Goal: Transaction & Acquisition: Purchase product/service

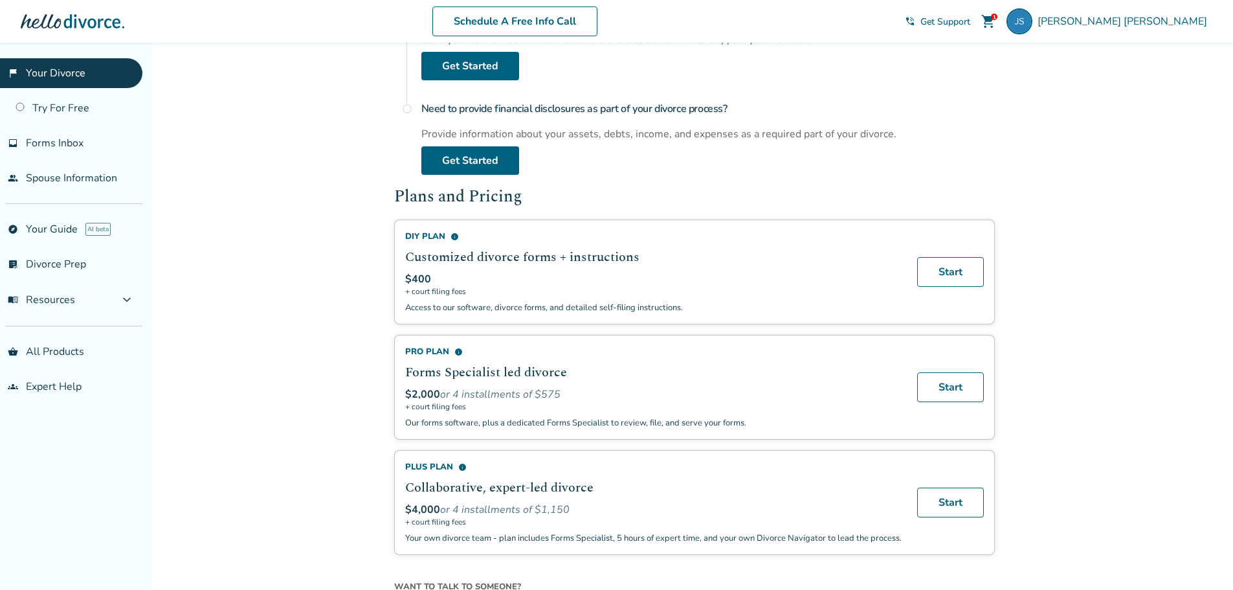
scroll to position [712, 0]
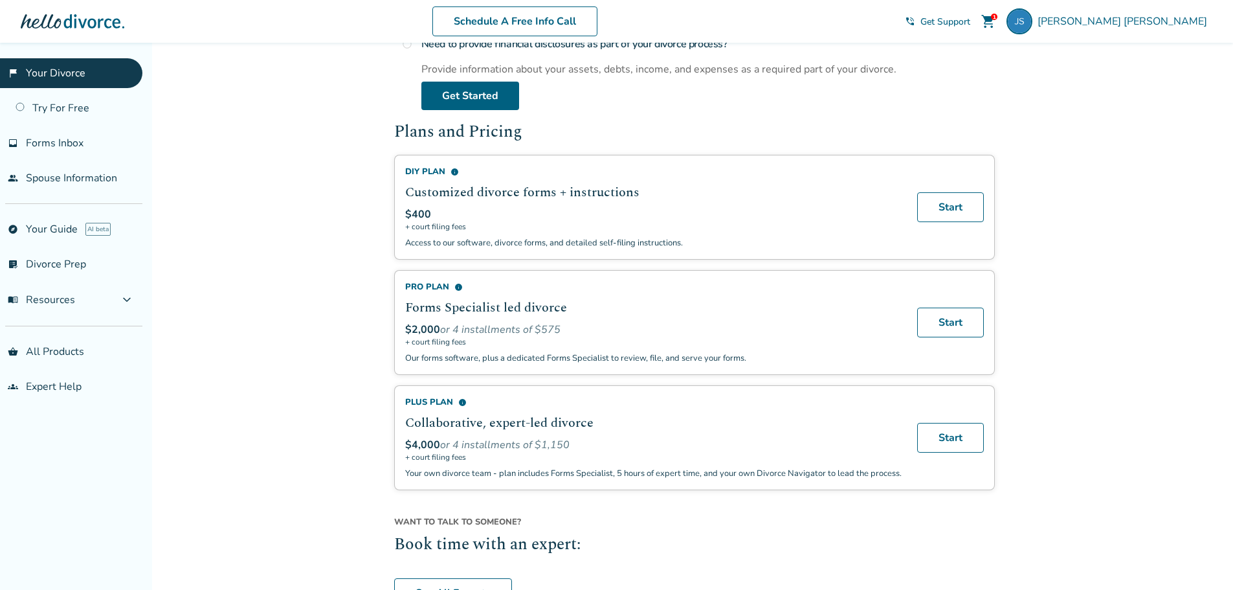
click at [459, 286] on span "info" at bounding box center [458, 287] width 8 height 8
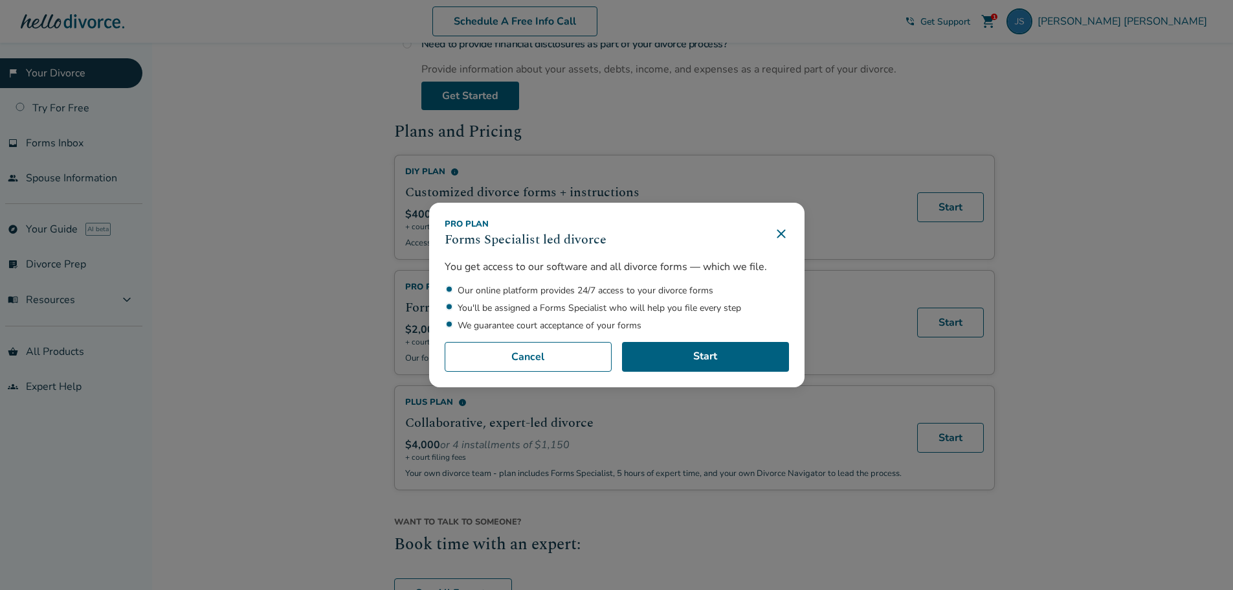
click at [789, 234] on icon at bounding box center [782, 234] width 16 height 16
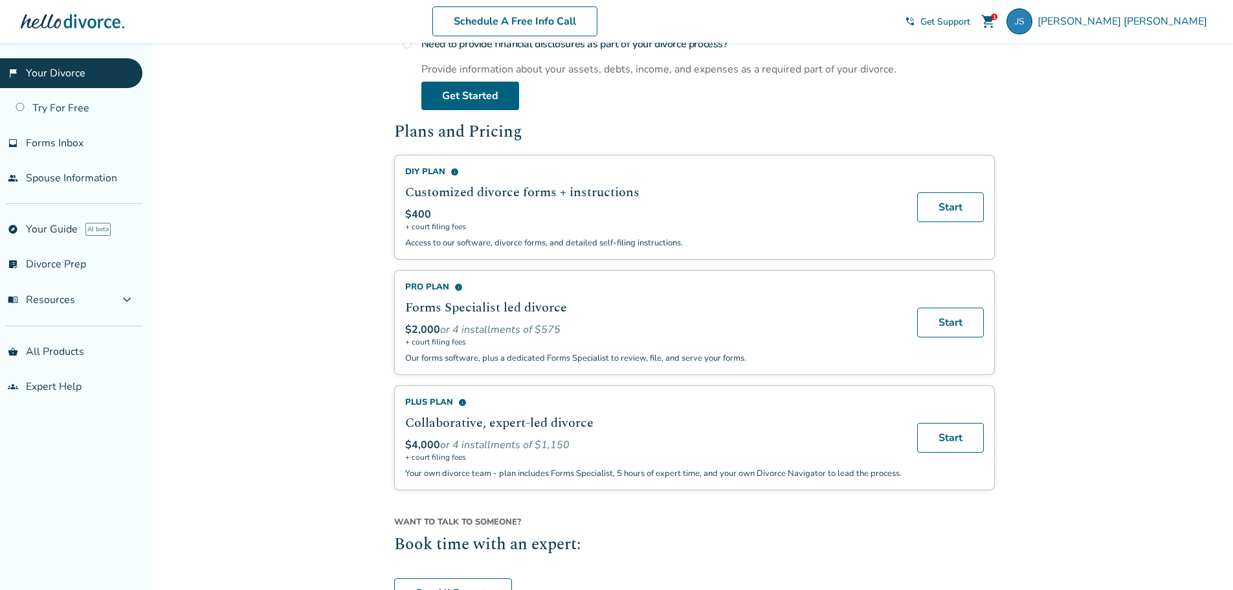
click at [451, 173] on span "info" at bounding box center [455, 172] width 8 height 8
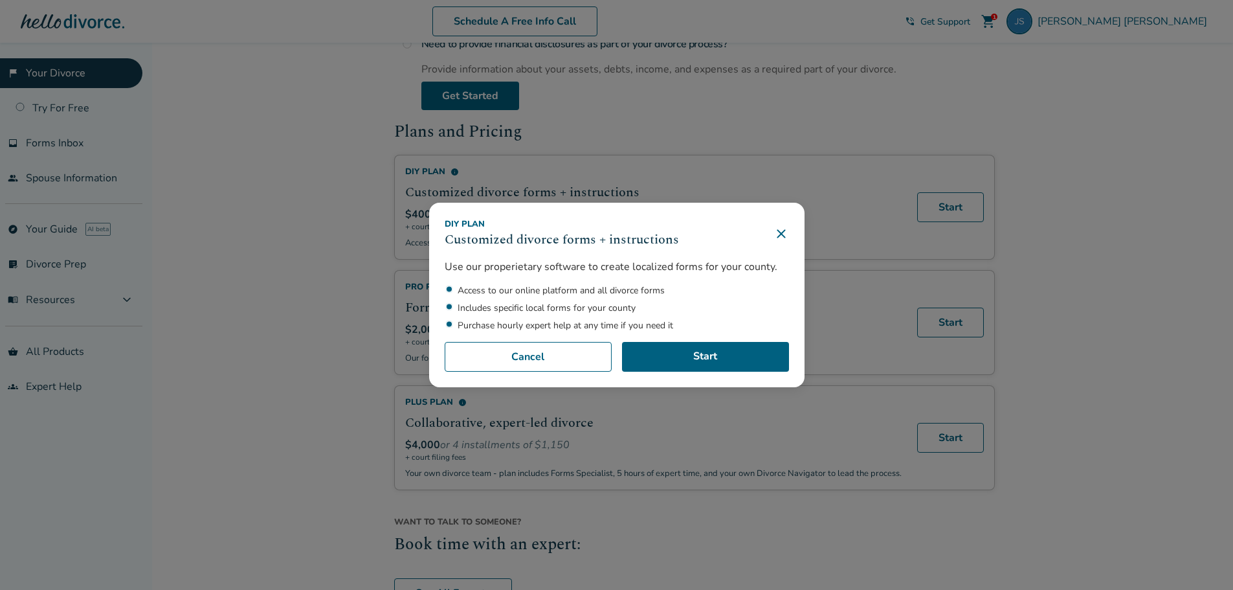
click at [788, 233] on icon at bounding box center [782, 234] width 16 height 16
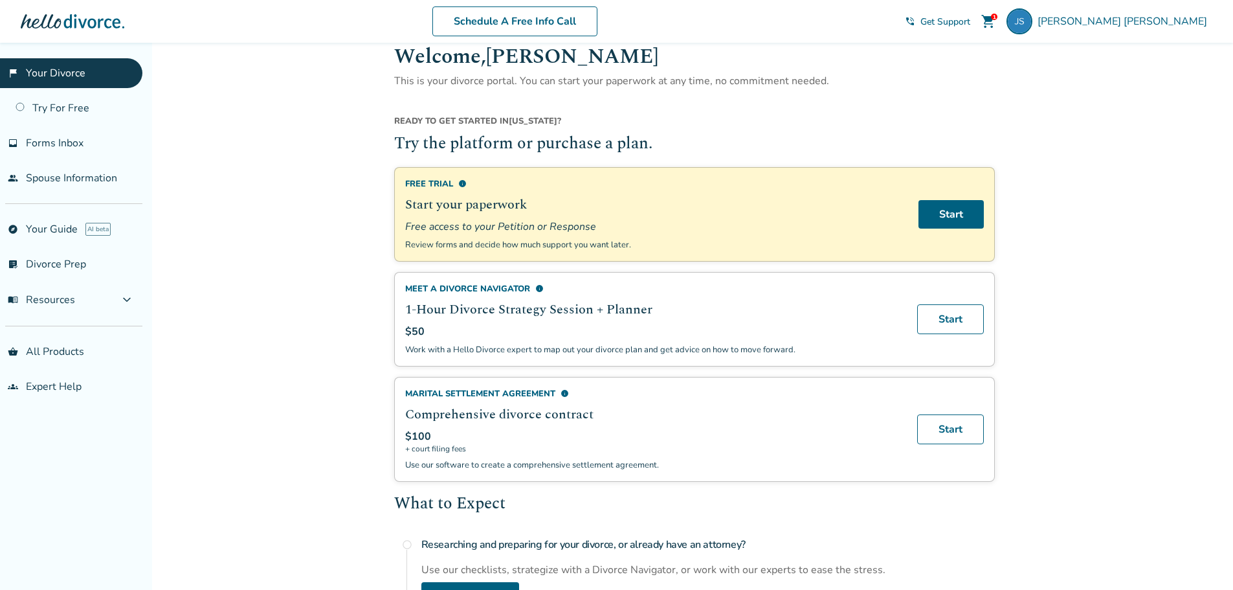
scroll to position [0, 0]
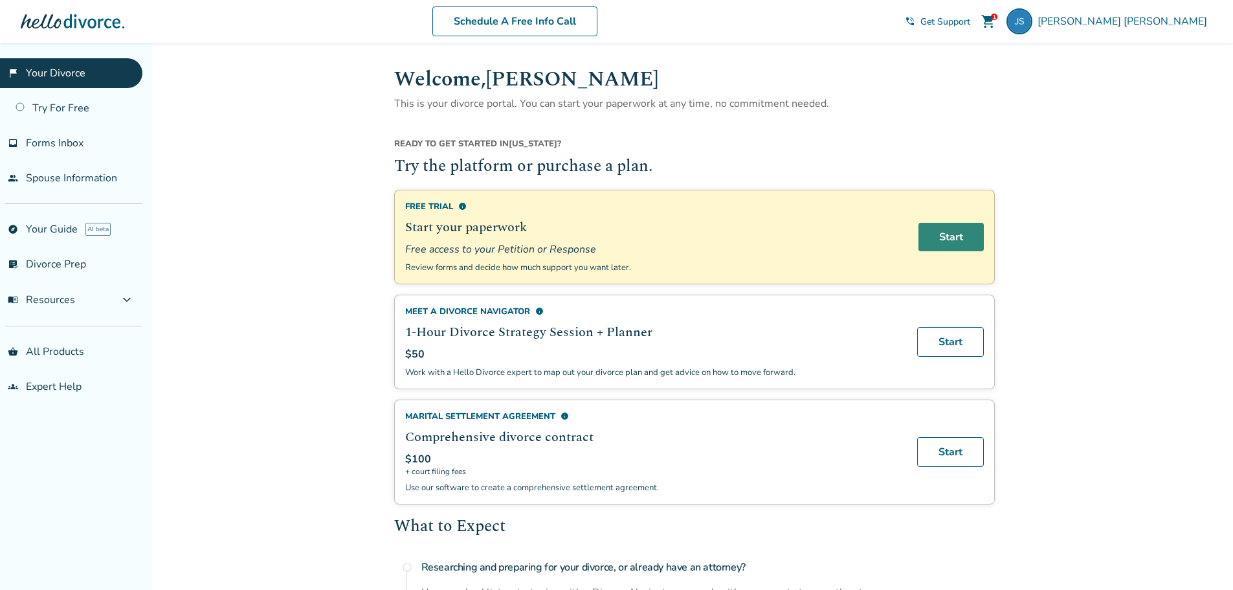
click at [948, 228] on link "Start" at bounding box center [951, 237] width 65 height 28
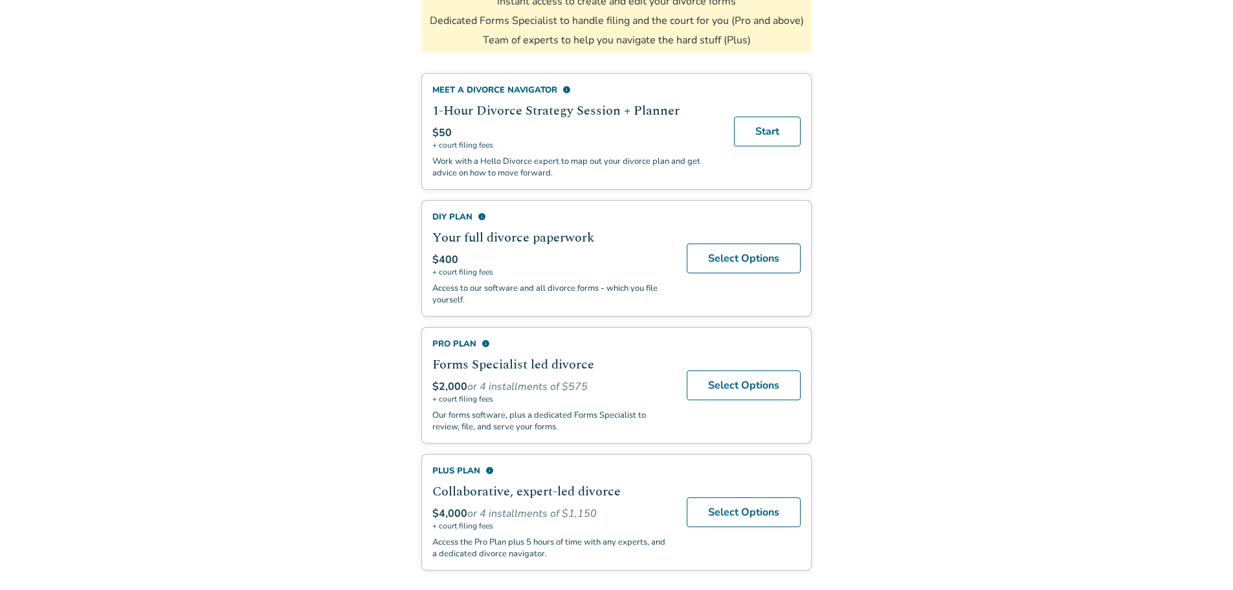
scroll to position [265, 0]
click at [749, 379] on link "Select Options" at bounding box center [744, 384] width 114 height 30
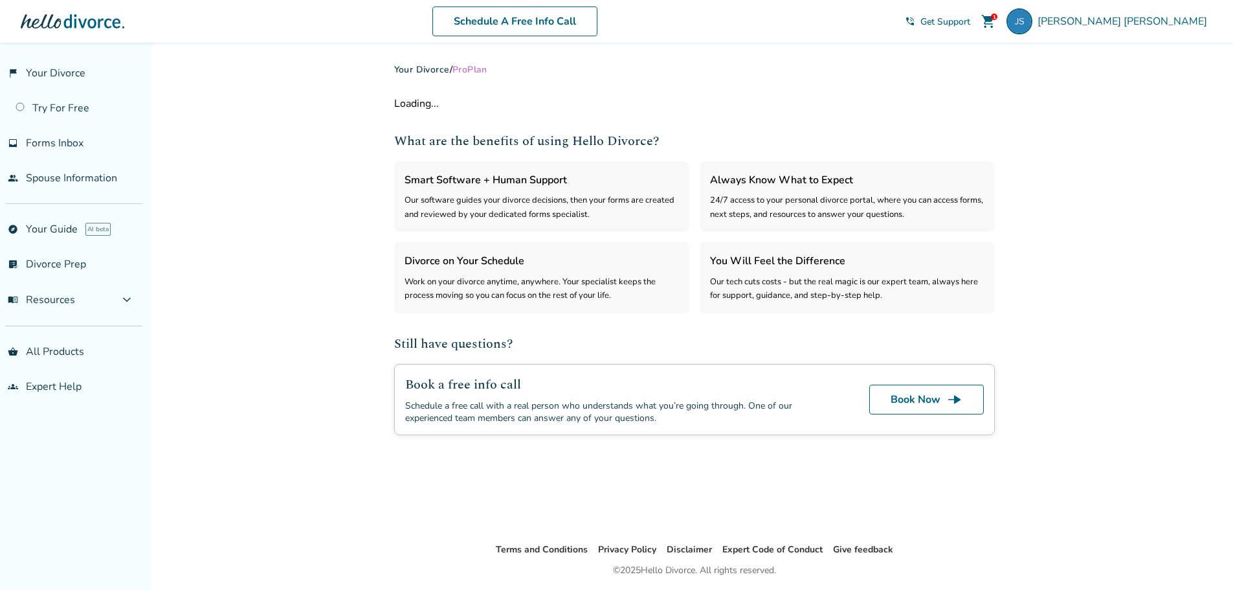
select select "***"
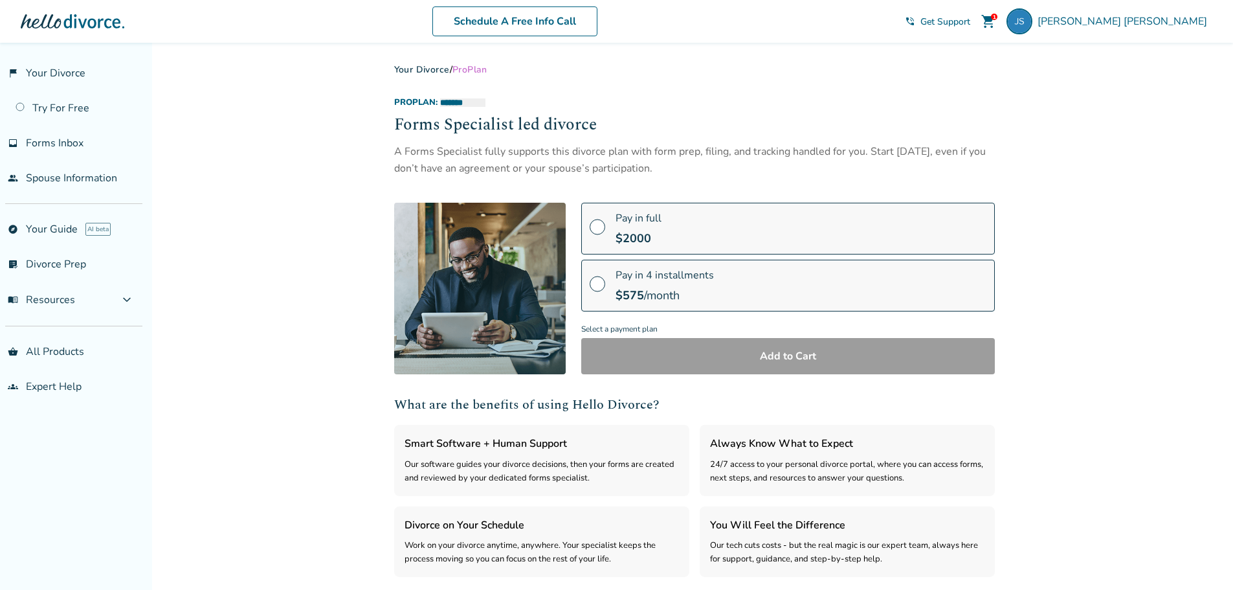
click at [597, 225] on span at bounding box center [598, 232] width 16 height 14
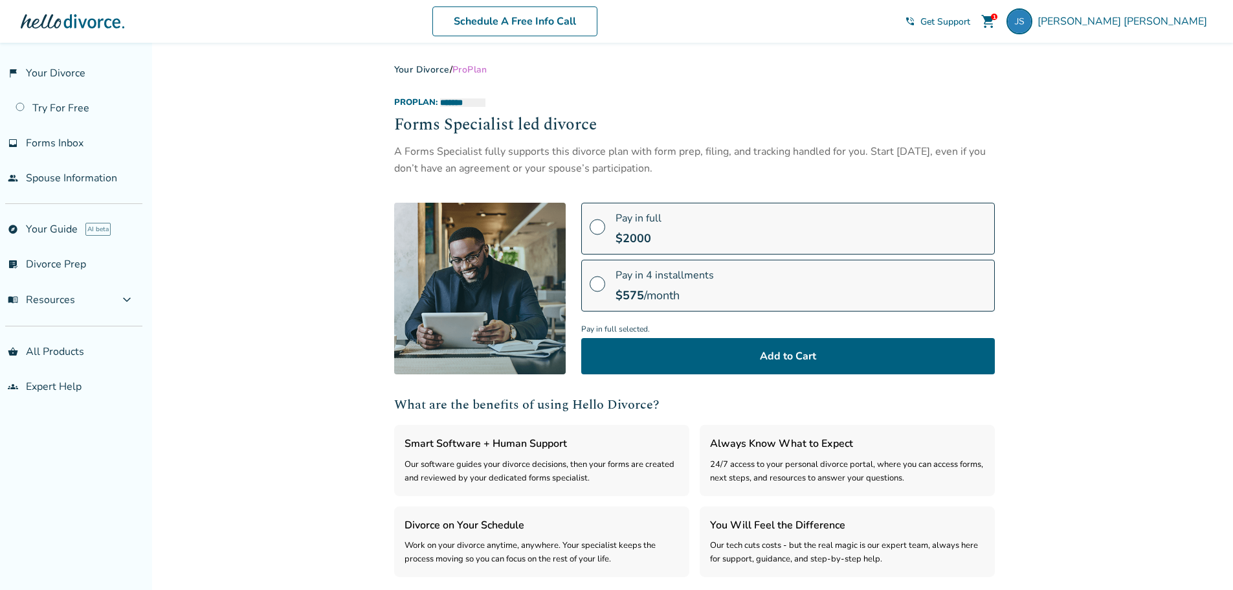
click at [998, 19] on div "1" at bounding box center [994, 17] width 6 height 6
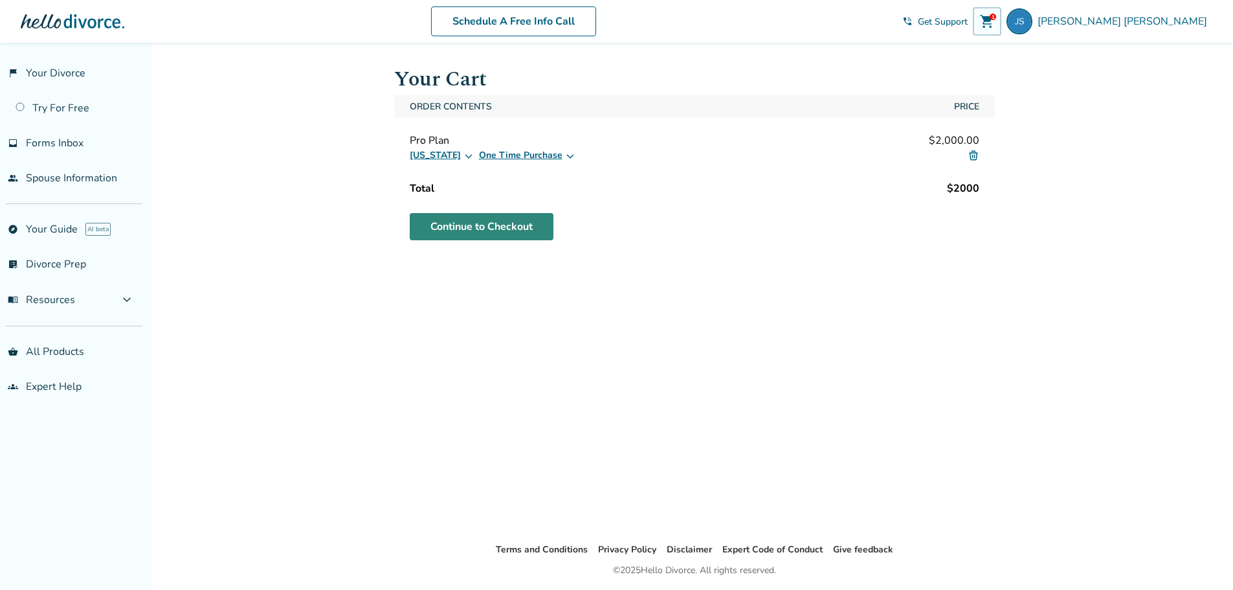
click at [472, 227] on link "Continue to Checkout" at bounding box center [482, 226] width 144 height 27
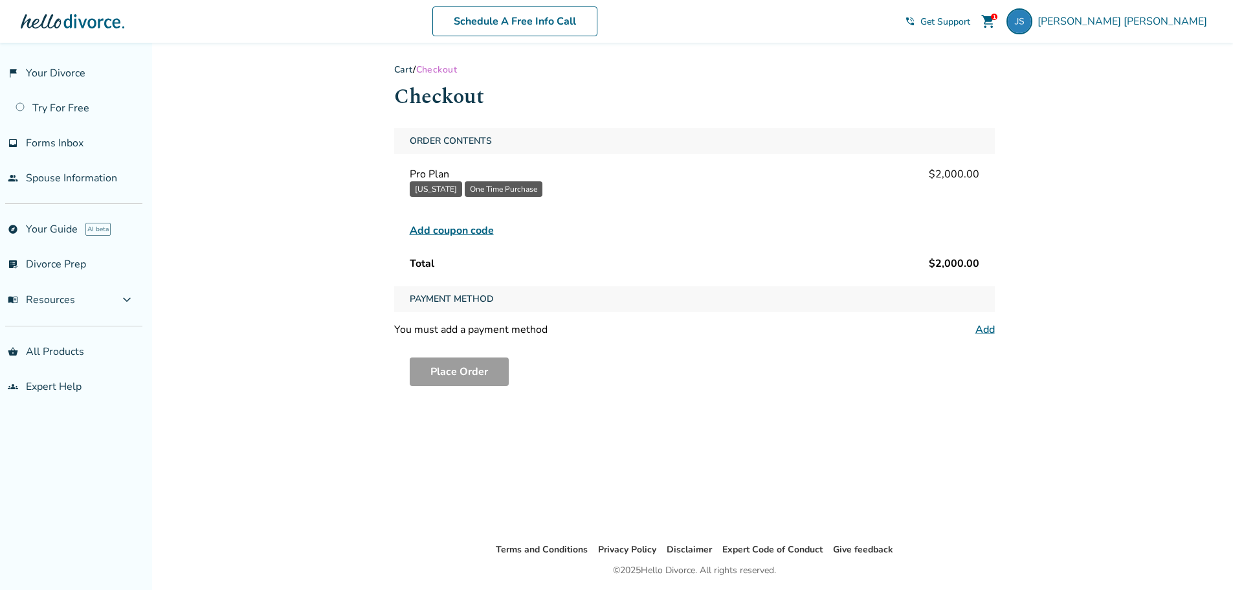
click at [984, 329] on link "Add" at bounding box center [985, 329] width 19 height 14
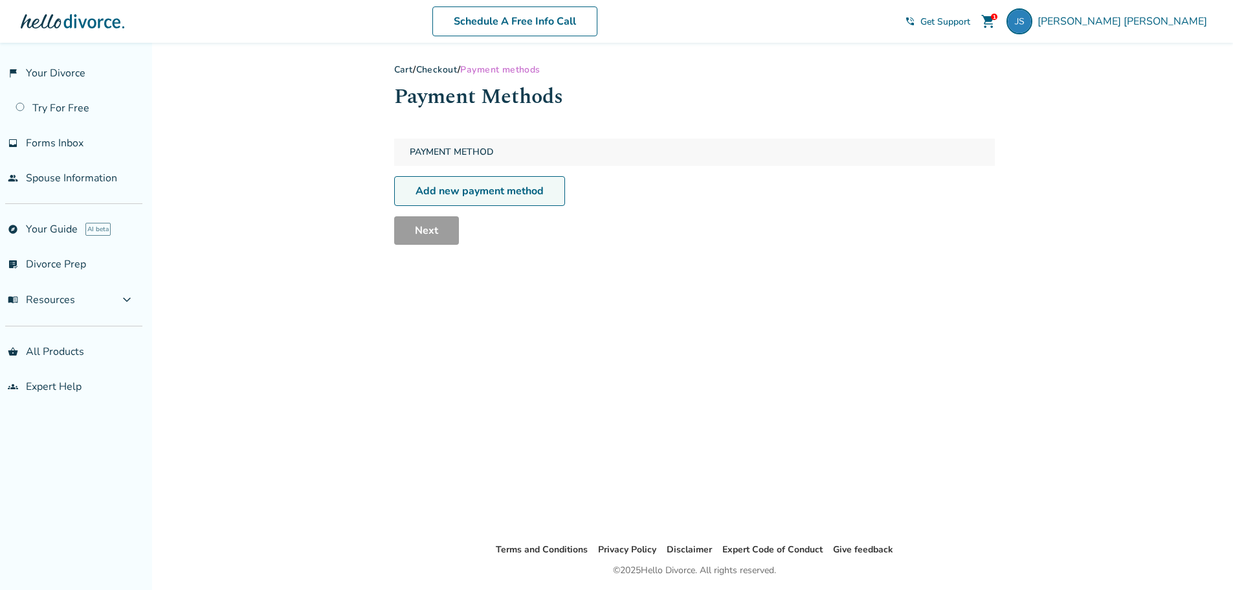
click at [508, 184] on link "Add new payment method" at bounding box center [479, 191] width 171 height 30
select select "**"
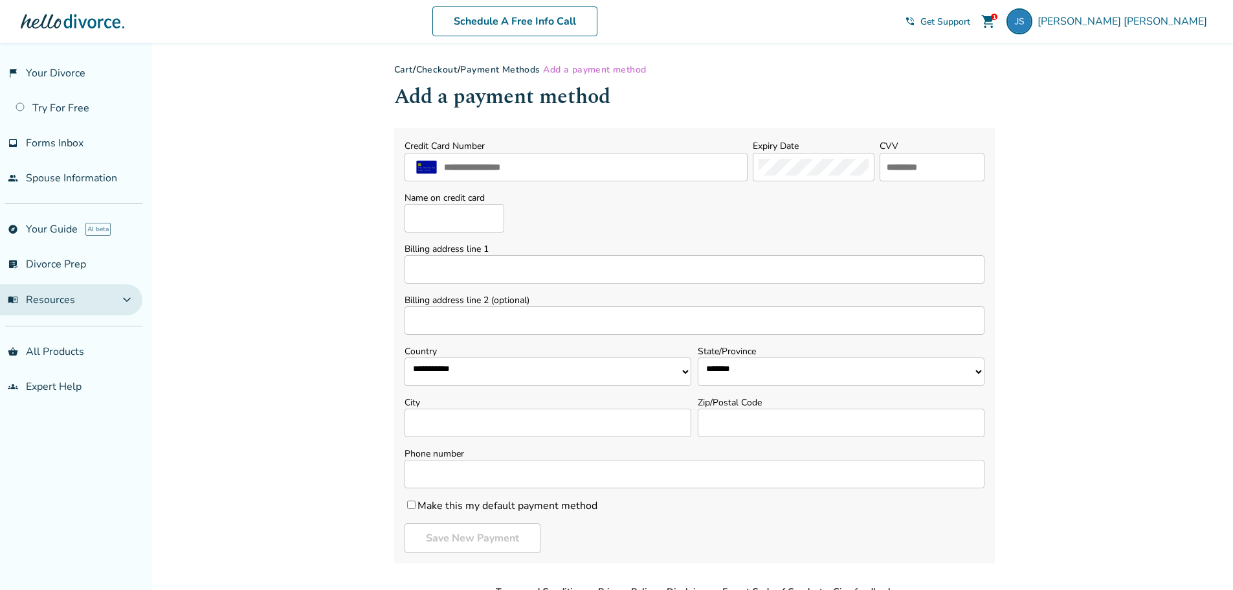
click at [133, 296] on span "expand_more" at bounding box center [127, 300] width 16 height 16
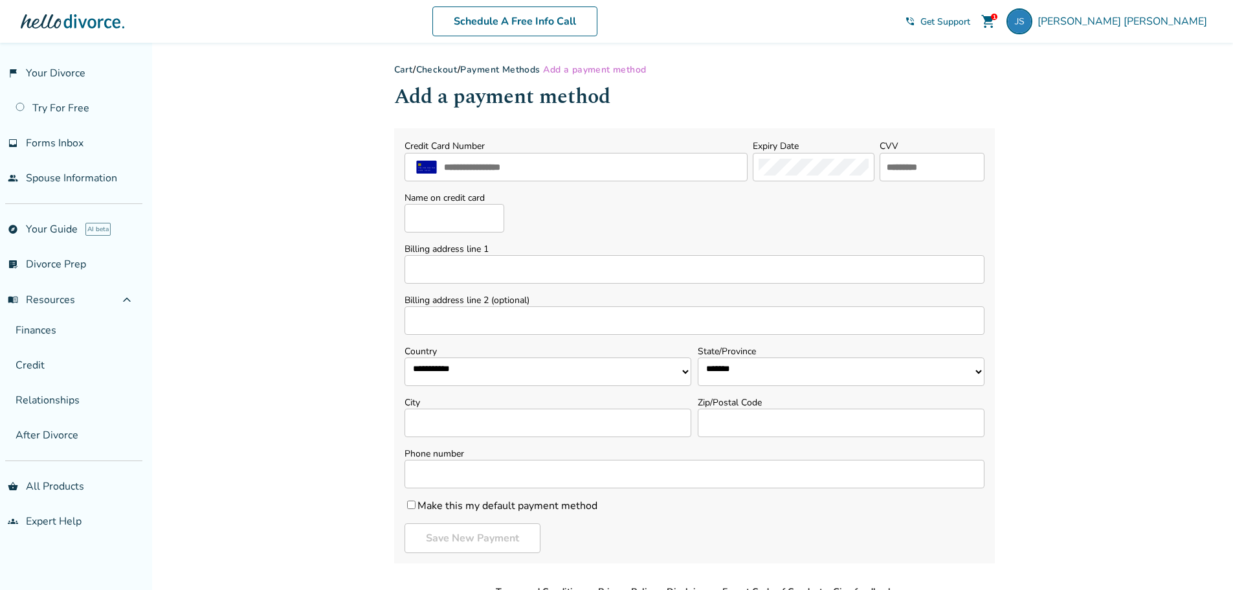
click at [402, 69] on link "Cart" at bounding box center [403, 69] width 19 height 12
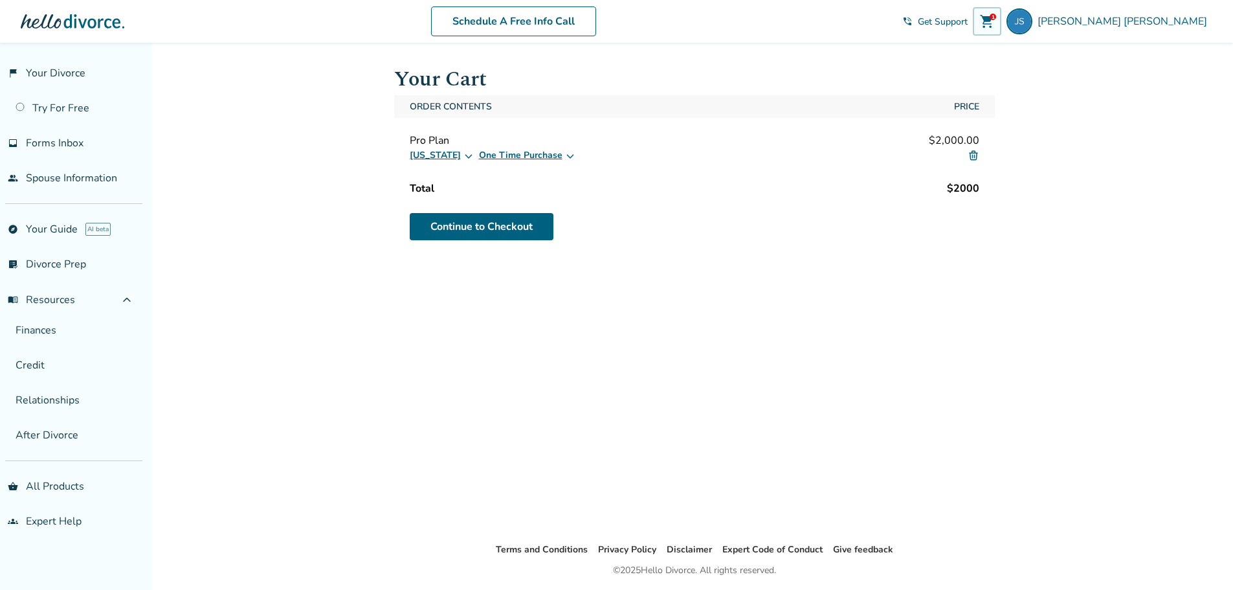
click at [858, 366] on div "Your Cart Order Contents Price Pro Plan $2,000.00 California One Time Purchase …" at bounding box center [694, 292] width 621 height 499
click at [64, 178] on link "people Spouse Information" at bounding box center [71, 178] width 142 height 30
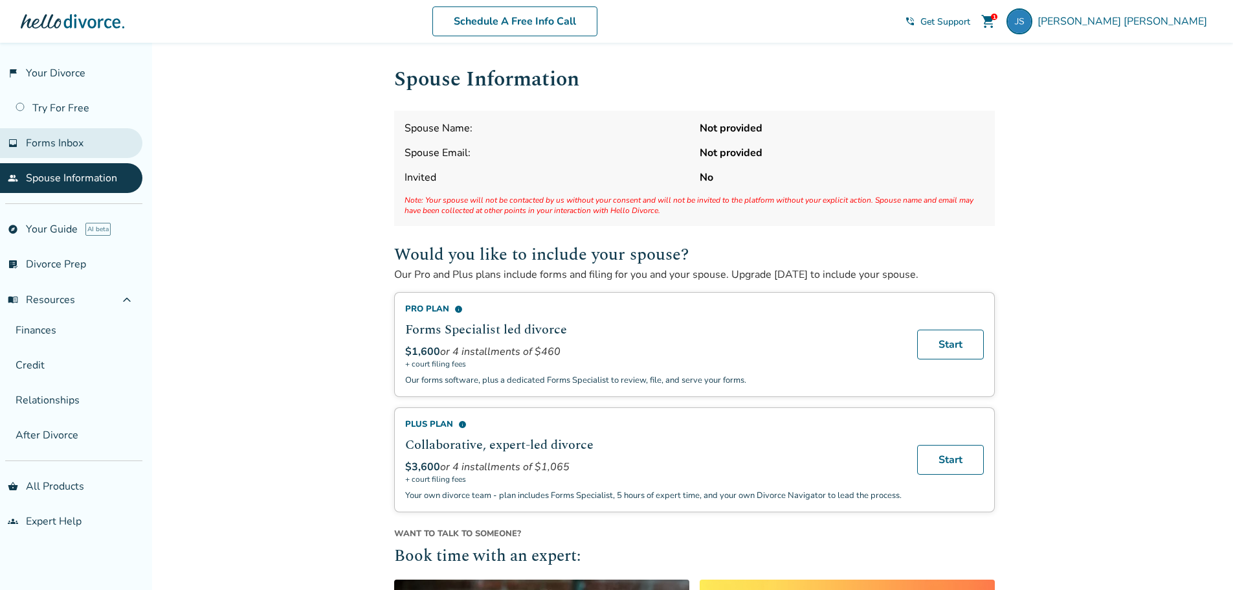
click at [78, 137] on span "Forms Inbox" at bounding box center [55, 143] width 58 height 14
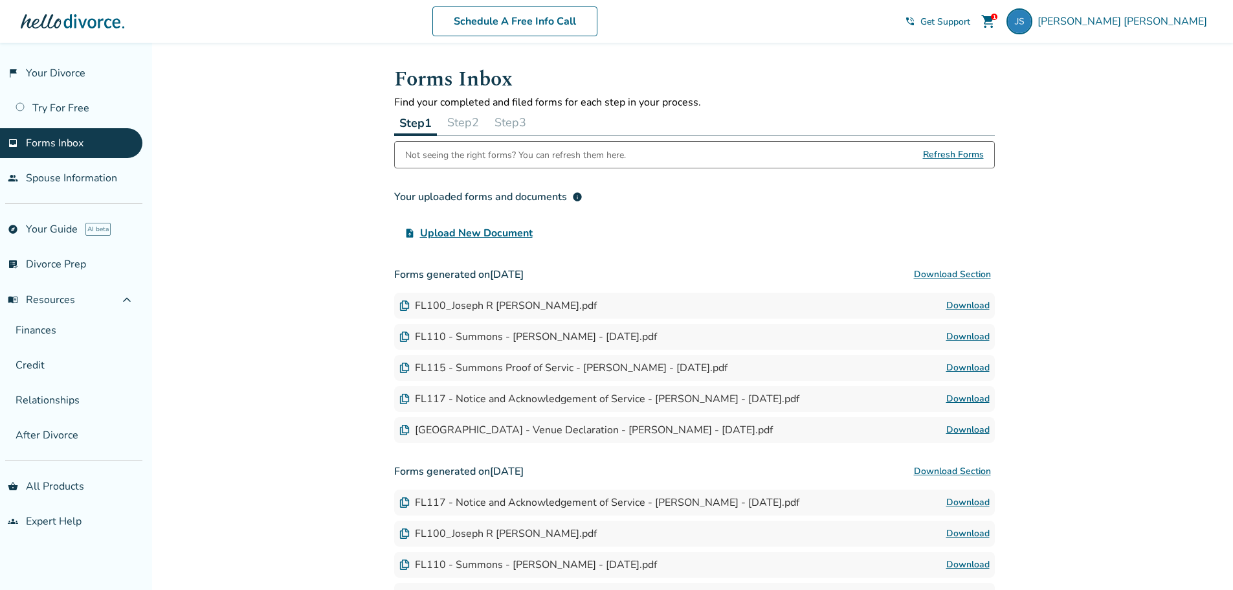
click at [467, 118] on button "Step 2" at bounding box center [463, 122] width 42 height 26
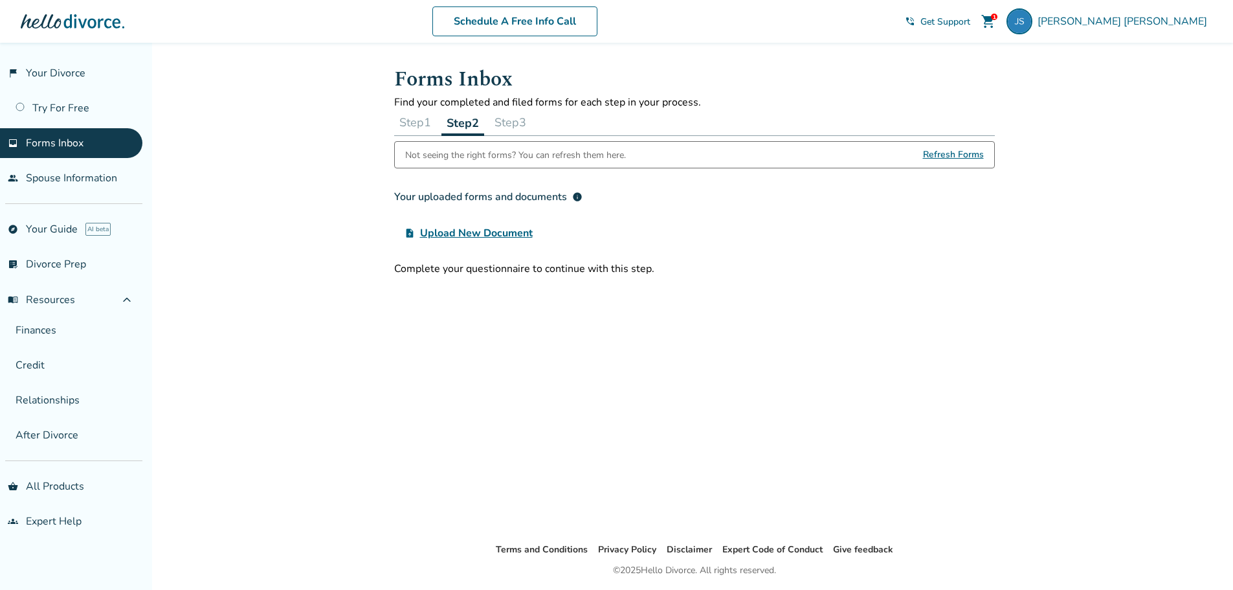
click at [418, 120] on button "Step 1" at bounding box center [415, 122] width 42 height 26
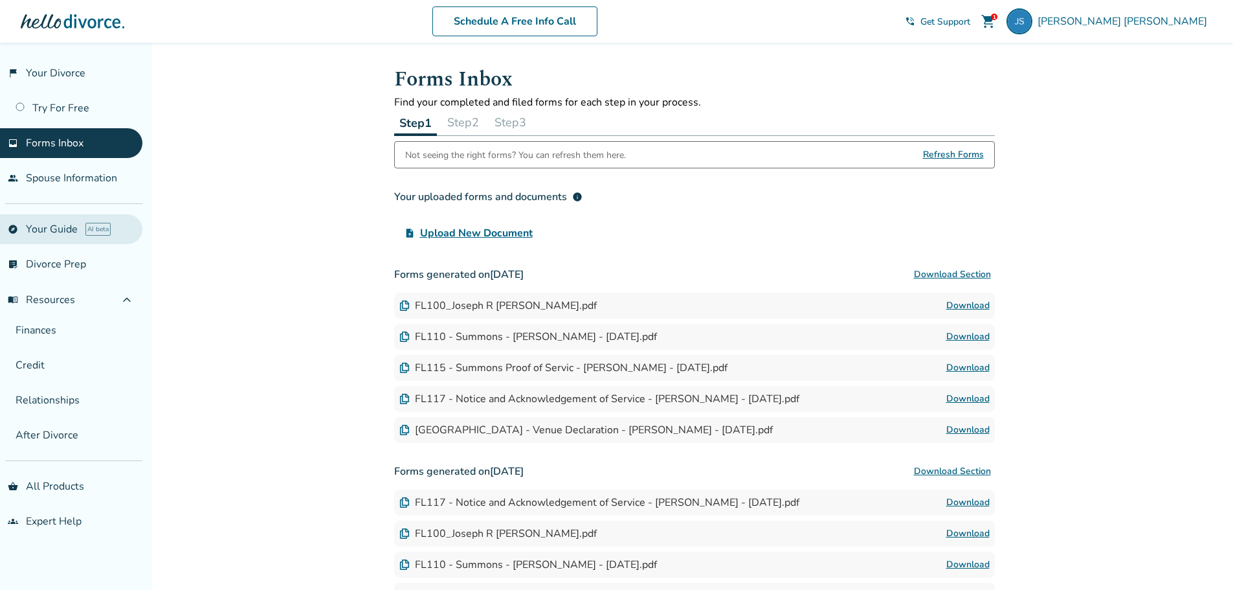
click at [61, 230] on link "explore Your Guide AI beta" at bounding box center [71, 229] width 142 height 30
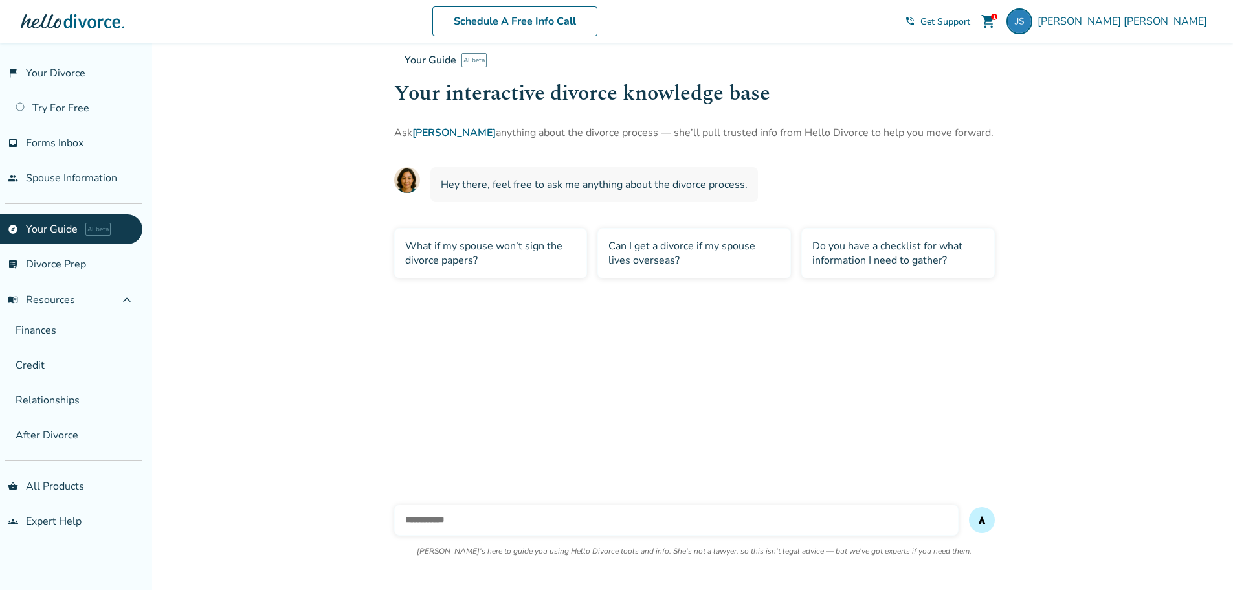
click at [471, 520] on input "text" at bounding box center [676, 519] width 564 height 31
type input "*"
type input "******"
click at [969, 507] on button "send" at bounding box center [982, 520] width 26 height 26
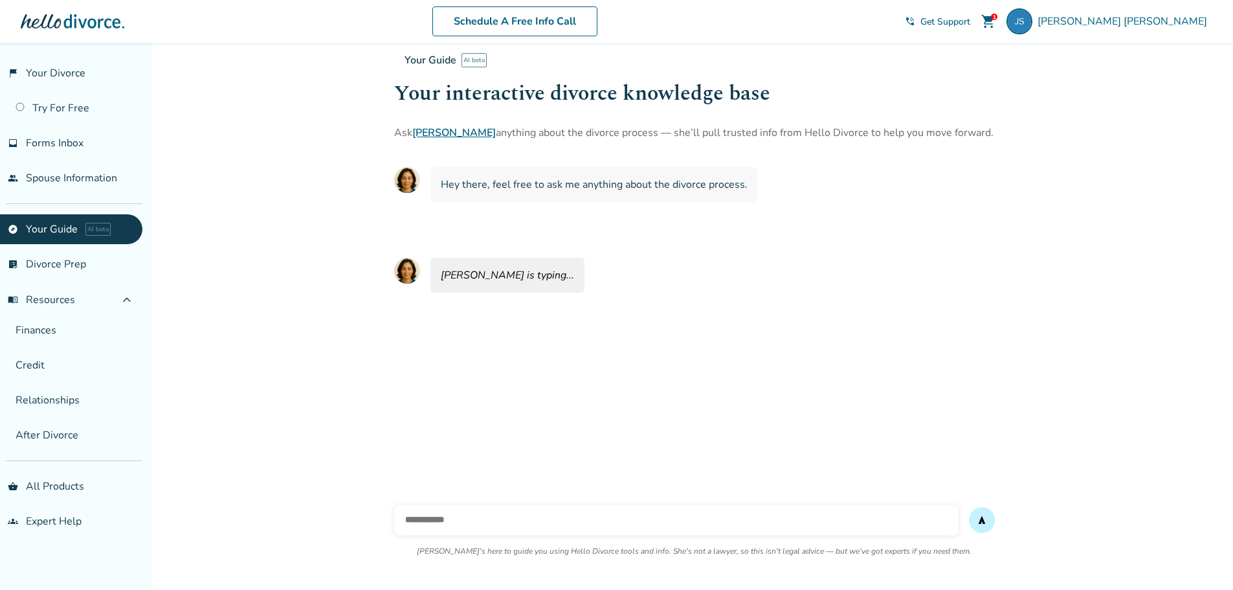
scroll to position [43, 0]
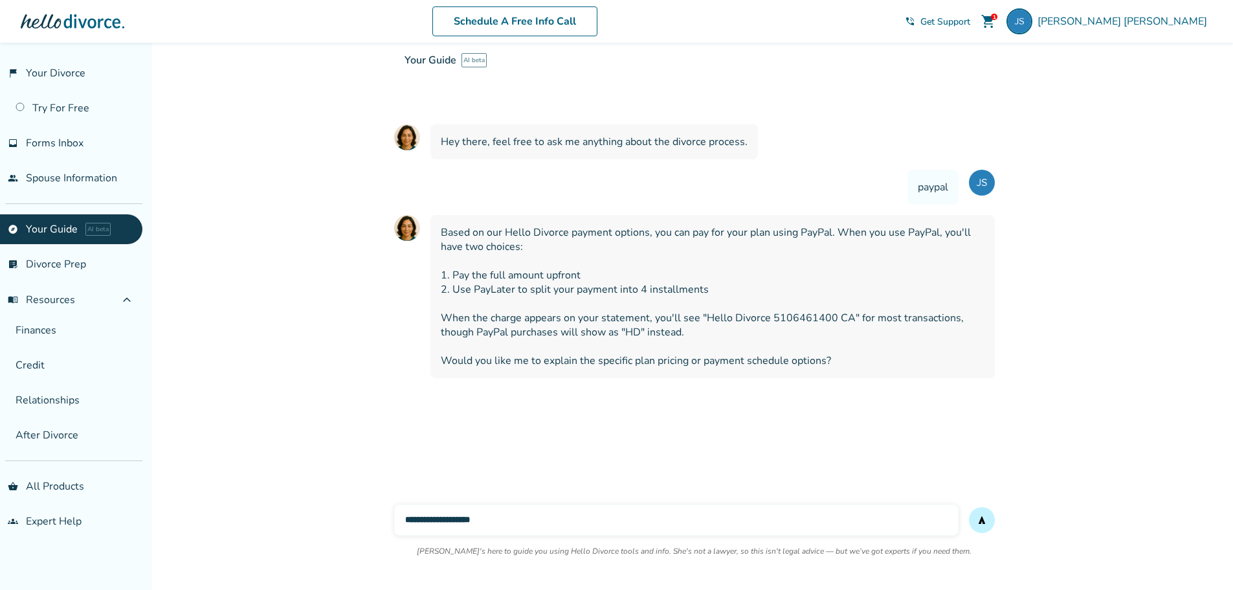
type input "**********"
click at [969, 507] on button "send" at bounding box center [982, 520] width 26 height 26
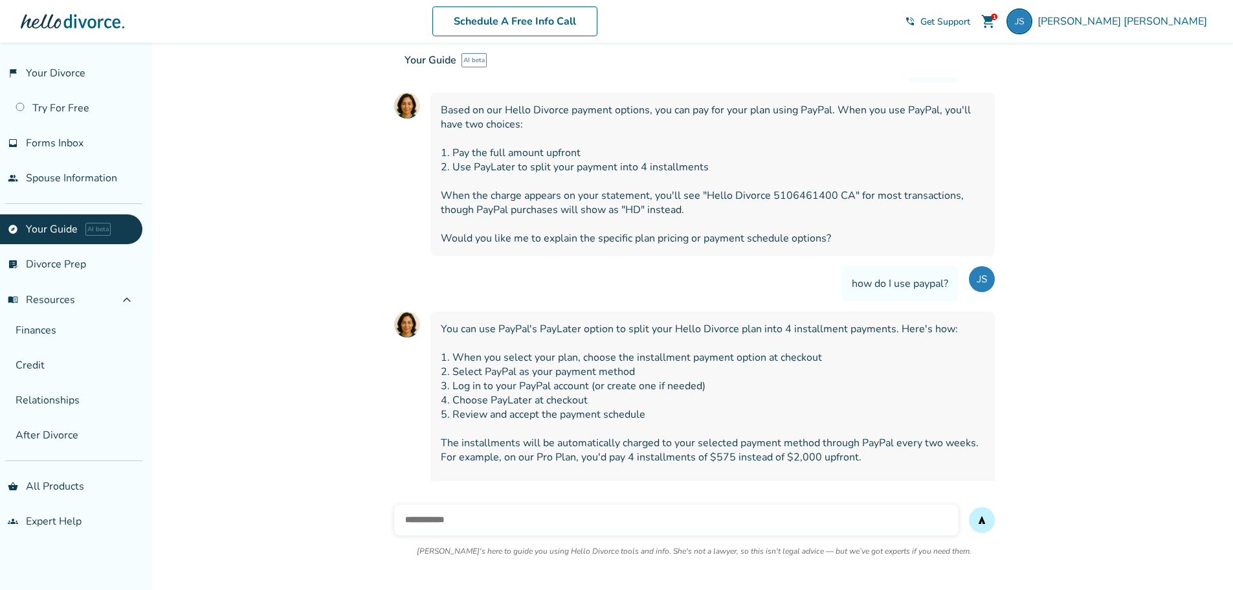
scroll to position [190, 0]
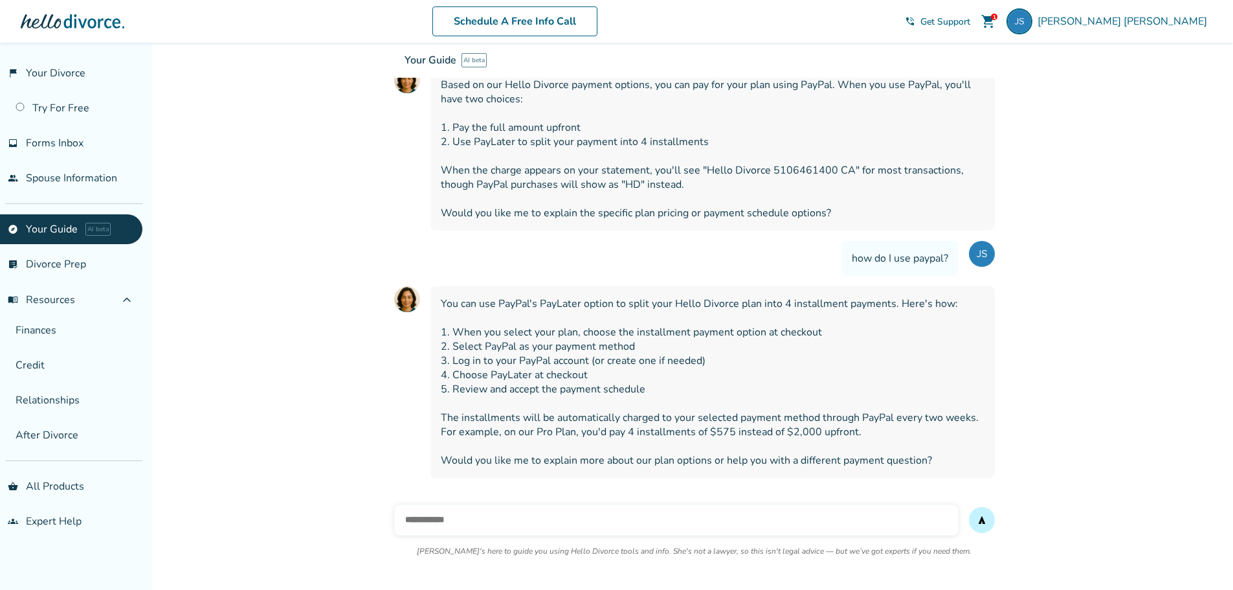
click at [996, 18] on span "shopping_cart" at bounding box center [989, 22] width 16 height 16
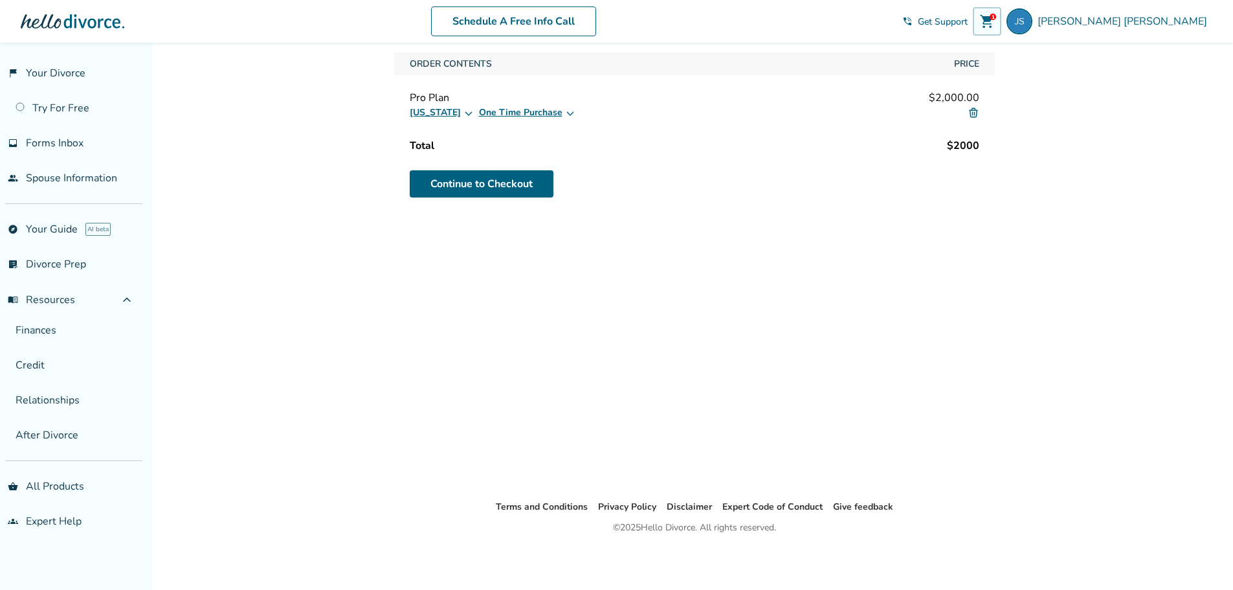
click at [507, 109] on button "One Time Purchase" at bounding box center [527, 113] width 96 height 16
click at [486, 151] on label "Installments (4 monthly payments)" at bounding box center [554, 154] width 137 height 13
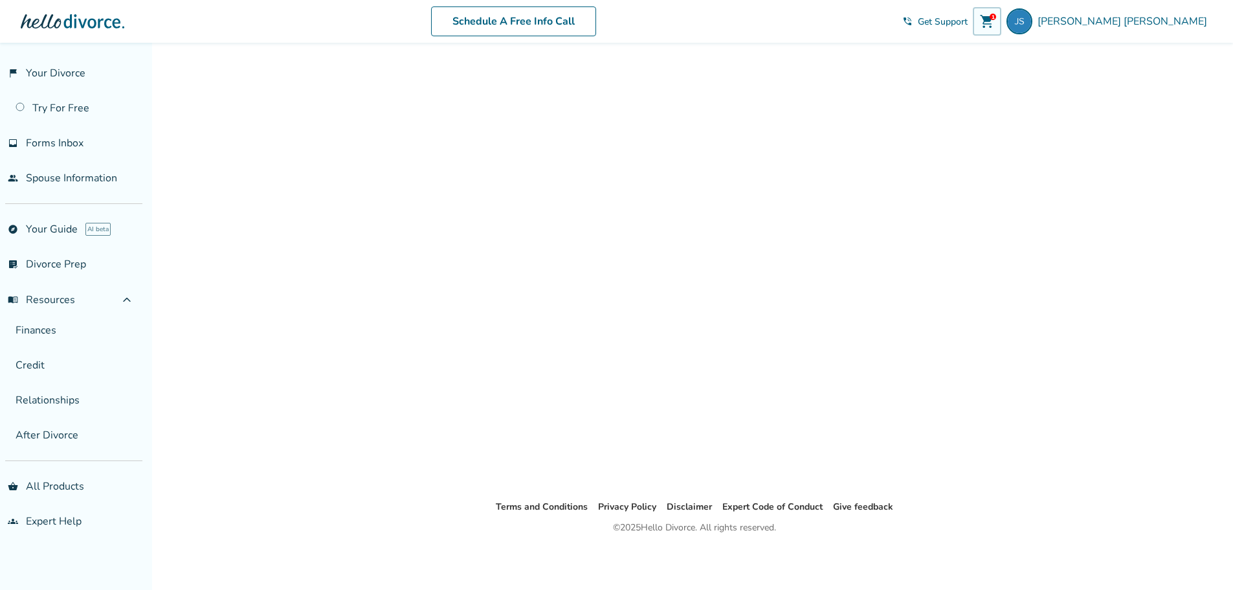
click at [774, 98] on div "Loading..." at bounding box center [694, 249] width 621 height 499
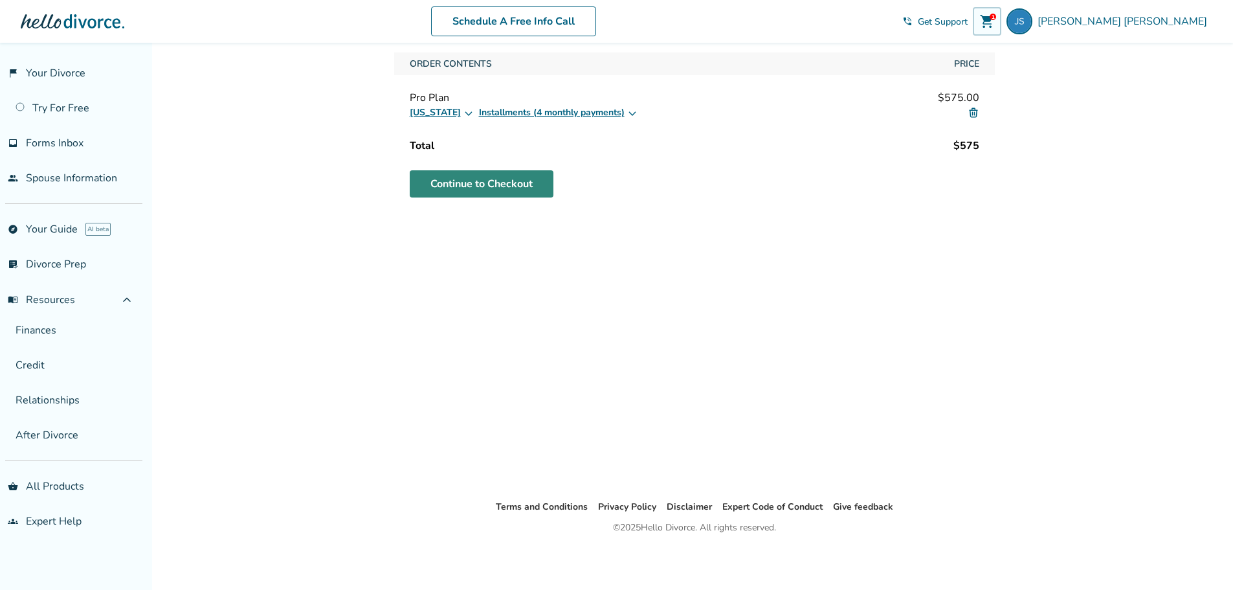
click at [474, 182] on link "Continue to Checkout" at bounding box center [482, 183] width 144 height 27
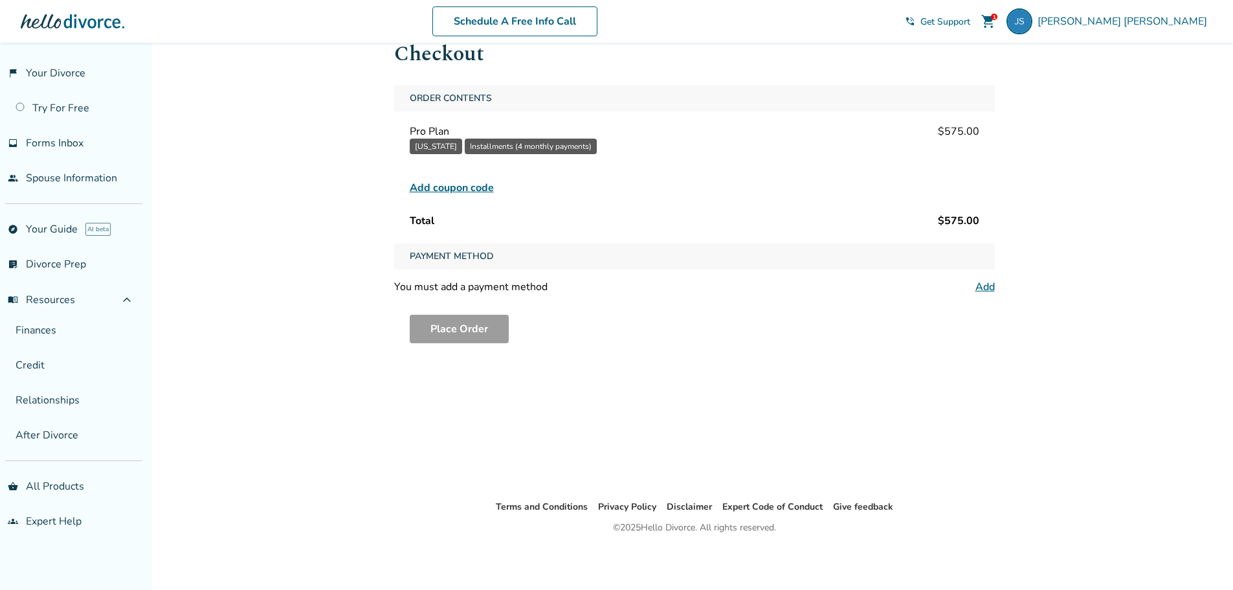
click at [977, 289] on link "Add" at bounding box center [985, 287] width 19 height 14
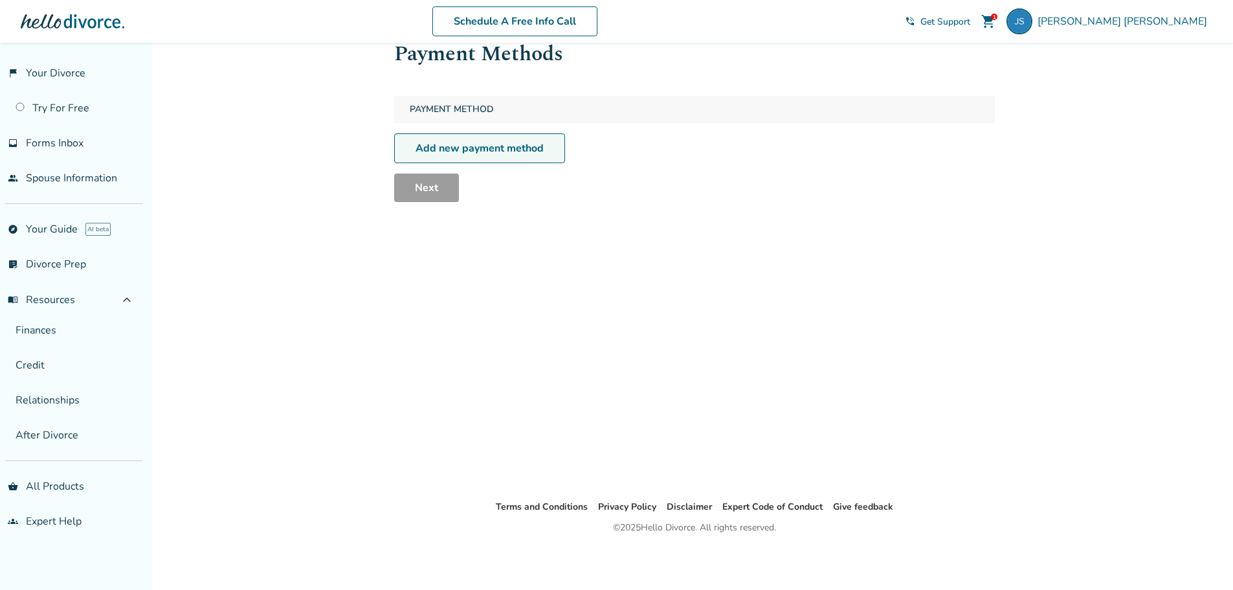
click at [474, 144] on link "Add new payment method" at bounding box center [479, 148] width 171 height 30
select select "**"
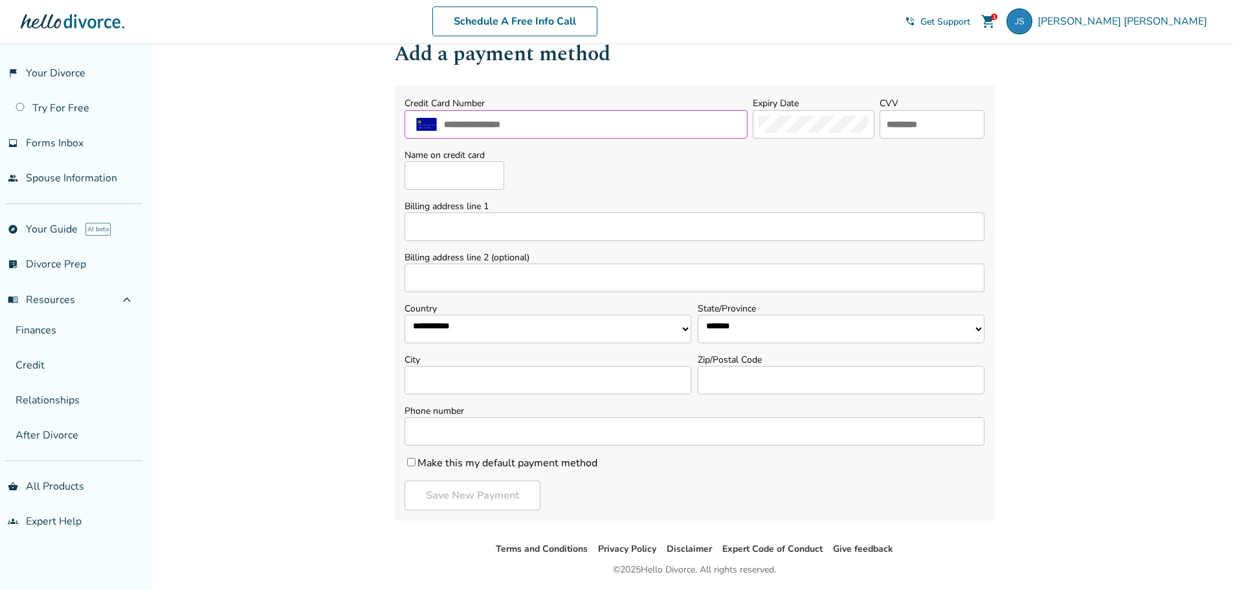
click at [585, 123] on input "text" at bounding box center [592, 124] width 299 height 17
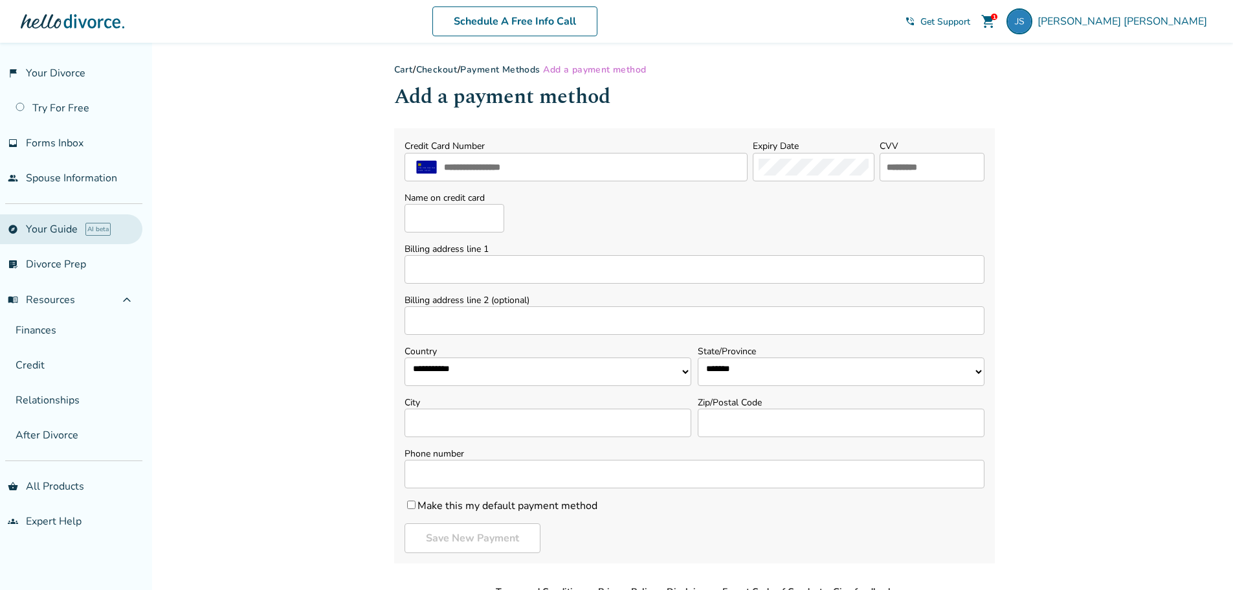
click at [34, 225] on link "explore Your Guide AI beta" at bounding box center [71, 229] width 142 height 30
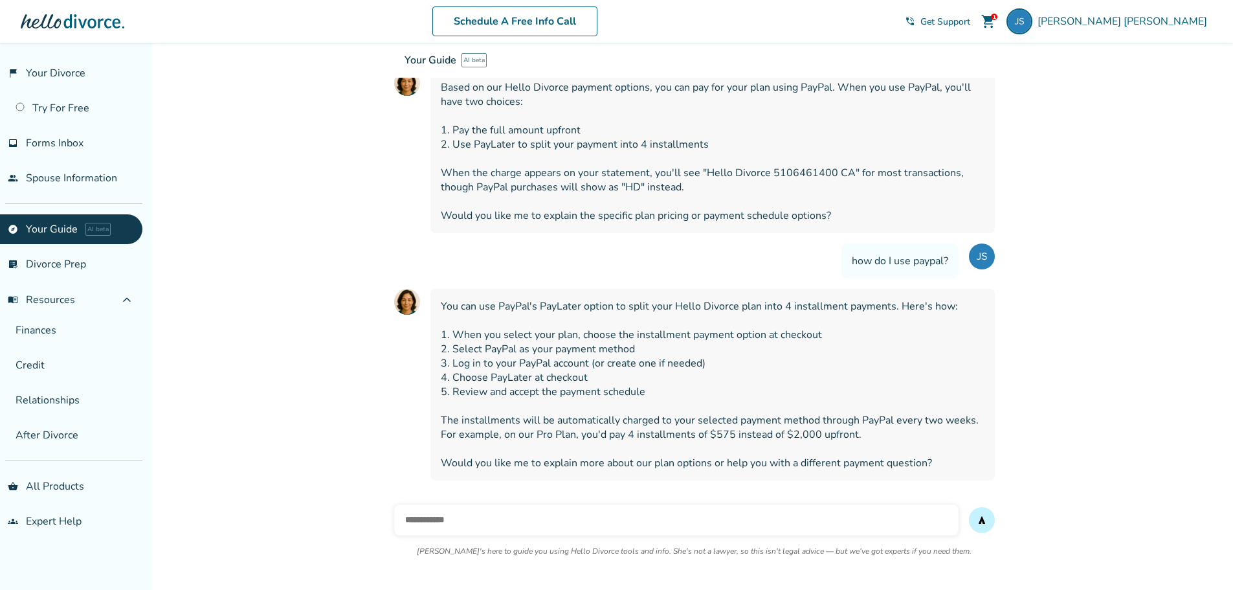
scroll to position [190, 0]
click at [476, 516] on input "text" at bounding box center [676, 519] width 564 height 31
type input "**********"
click at [969, 507] on button "send" at bounding box center [982, 520] width 26 height 26
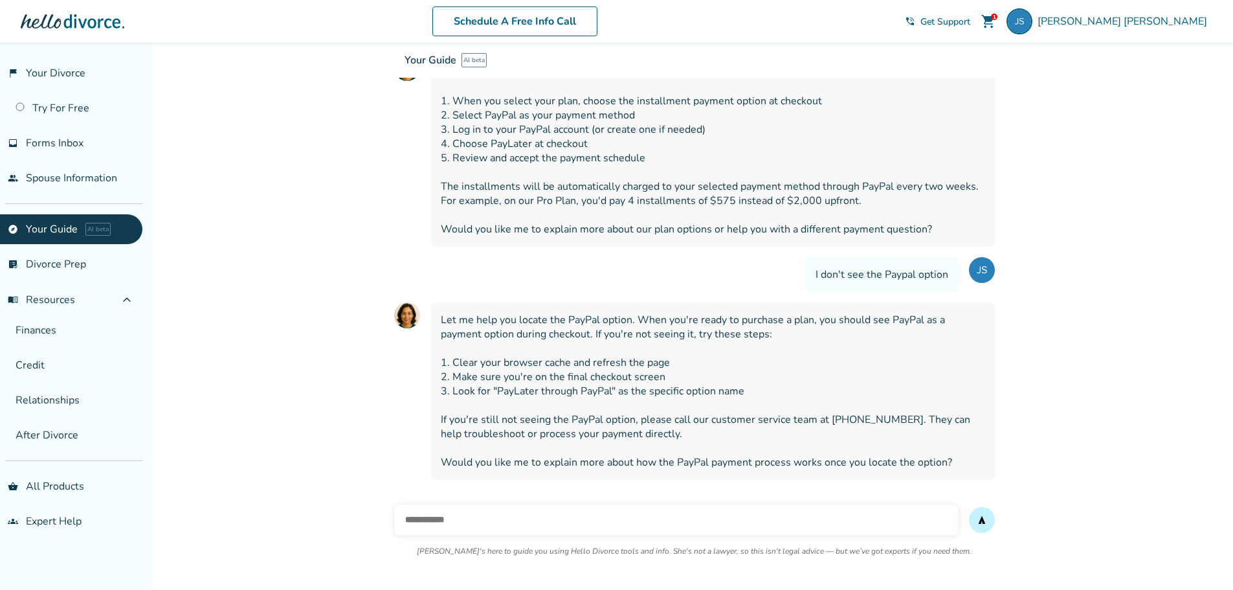
scroll to position [423, 0]
click at [1146, 18] on span "Joseph Soucy" at bounding box center [1125, 21] width 175 height 14
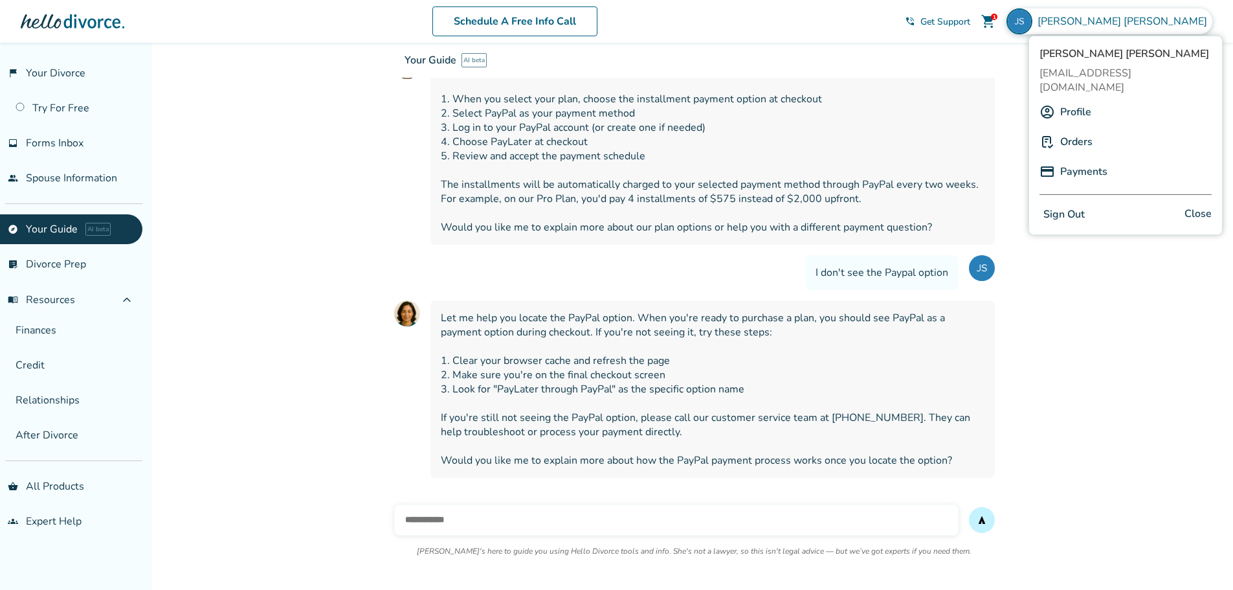
click at [1066, 205] on button "Sign Out" at bounding box center [1064, 214] width 49 height 19
